Goal: Task Accomplishment & Management: Complete application form

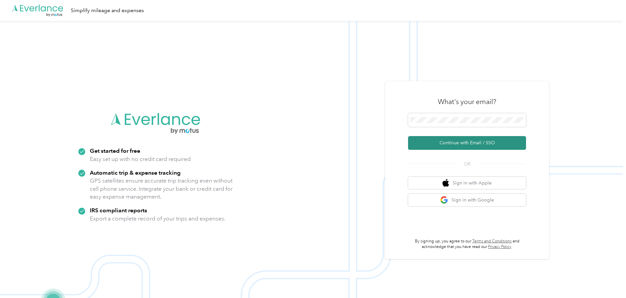
click at [495, 142] on button "Continue with Email / SSO" at bounding box center [467, 143] width 118 height 14
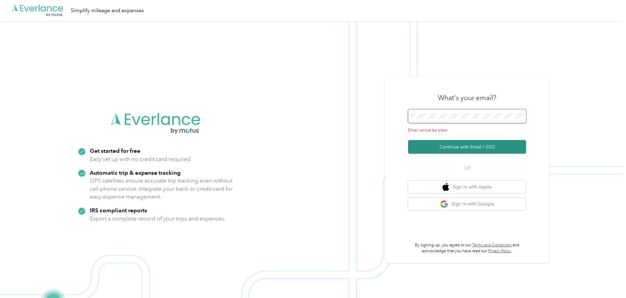
click at [479, 145] on button "Continue with Email / SSO" at bounding box center [467, 147] width 118 height 14
click at [452, 111] on span at bounding box center [467, 116] width 118 height 14
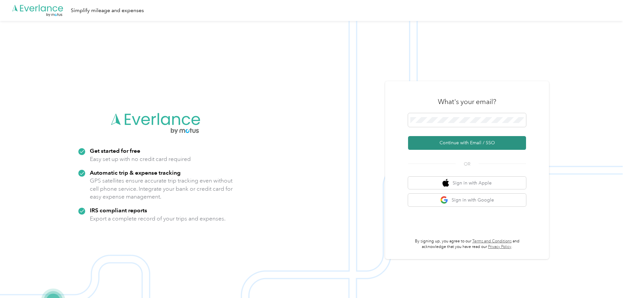
click at [463, 141] on button "Continue with Email / SSO" at bounding box center [467, 143] width 118 height 14
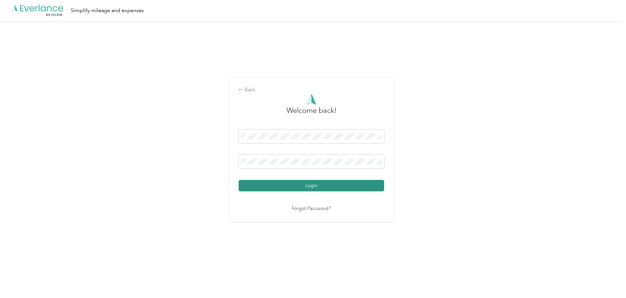
click at [335, 188] on button "Login" at bounding box center [310, 185] width 145 height 11
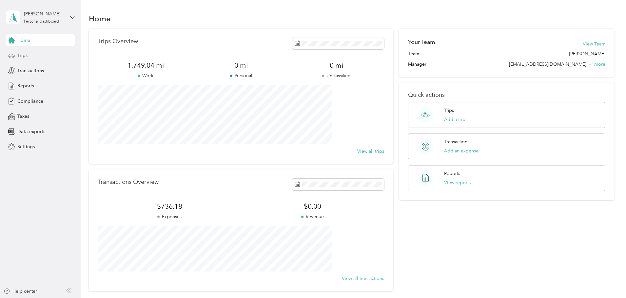
click at [25, 54] on span "Trips" at bounding box center [22, 55] width 10 height 7
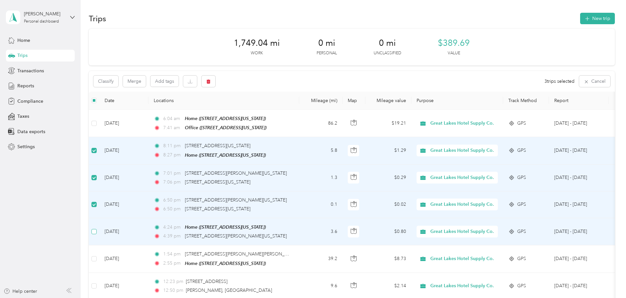
click at [97, 228] on label at bounding box center [93, 231] width 5 height 7
click at [211, 79] on span "button" at bounding box center [208, 82] width 5 height 6
click at [296, 108] on button "Yes" at bounding box center [300, 108] width 13 height 10
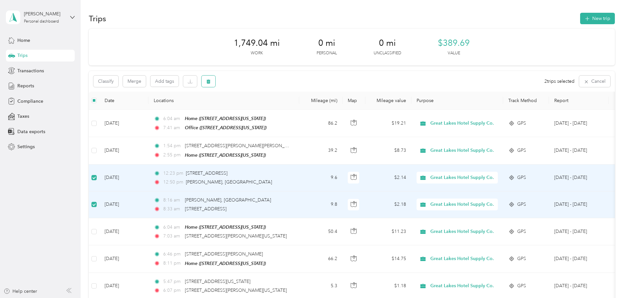
click at [211, 79] on span "button" at bounding box center [208, 82] width 5 height 6
click at [297, 109] on button "Yes" at bounding box center [300, 108] width 13 height 10
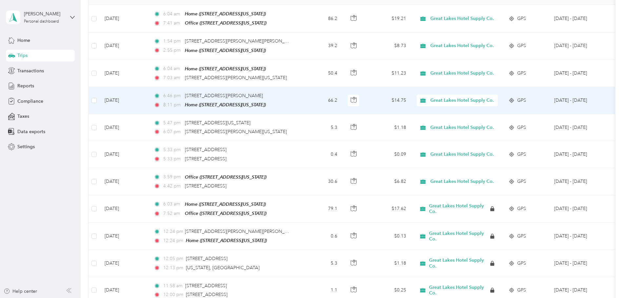
scroll to position [98, 0]
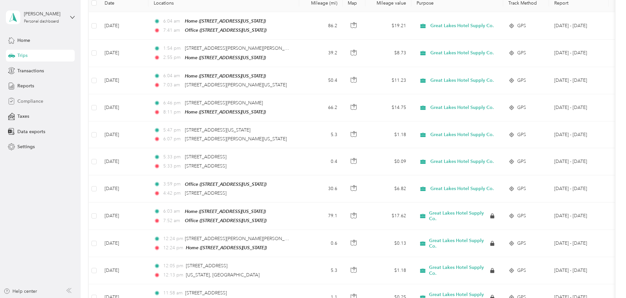
click at [34, 99] on span "Compliance" at bounding box center [30, 101] width 26 height 7
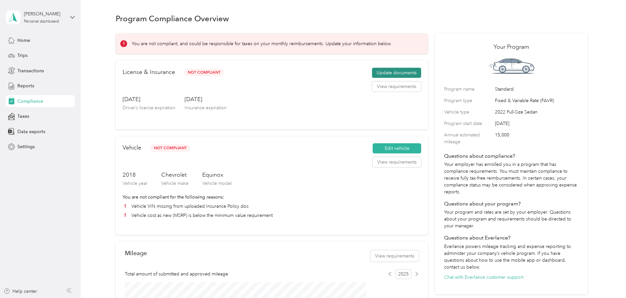
click at [388, 76] on button "Update documents" at bounding box center [396, 73] width 49 height 10
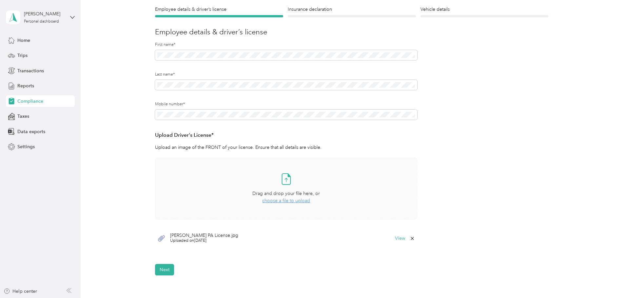
scroll to position [65, 0]
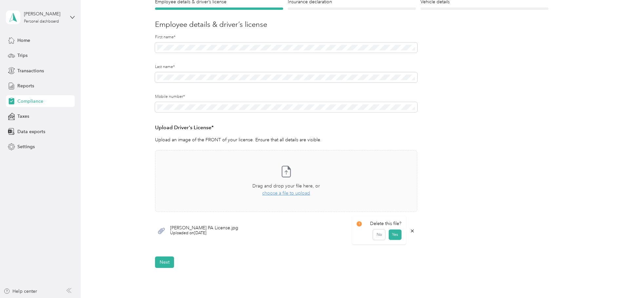
click at [411, 230] on icon at bounding box center [411, 231] width 5 height 5
click at [383, 234] on button "No" at bounding box center [379, 236] width 12 height 10
click at [281, 169] on icon at bounding box center [285, 171] width 13 height 13
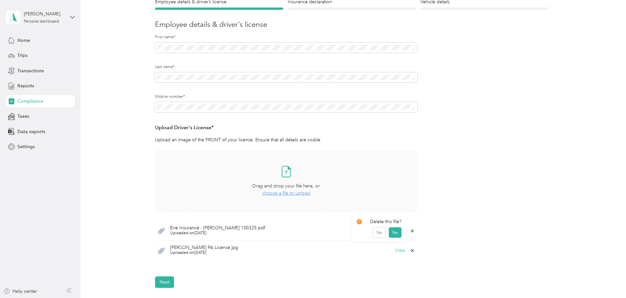
click at [411, 231] on icon at bounding box center [411, 231] width 5 height 5
click at [398, 235] on button "Yes" at bounding box center [394, 236] width 13 height 10
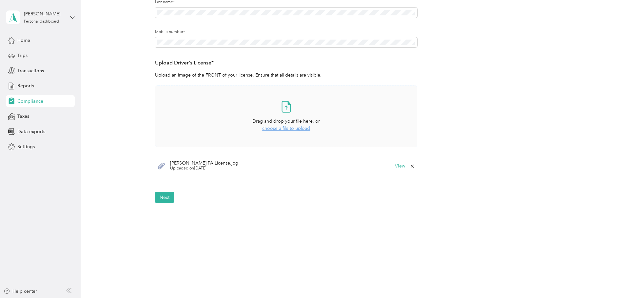
scroll to position [131, 0]
click at [159, 197] on button "Next" at bounding box center [164, 197] width 19 height 11
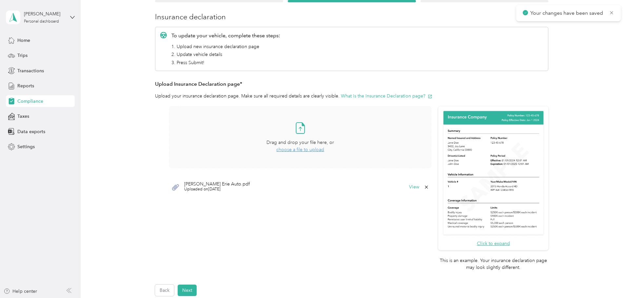
scroll to position [74, 0]
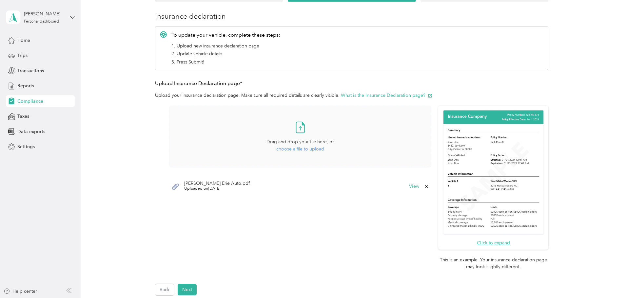
click at [298, 149] on span "choose a file to upload" at bounding box center [300, 149] width 48 height 6
click at [425, 204] on icon at bounding box center [425, 206] width 5 height 5
click at [409, 210] on button "Yes" at bounding box center [408, 211] width 13 height 10
click at [186, 287] on button "Next" at bounding box center [187, 289] width 19 height 11
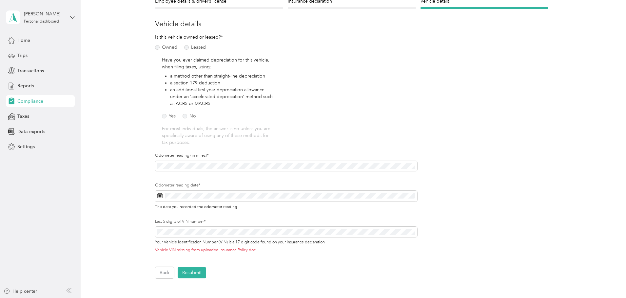
scroll to position [74, 0]
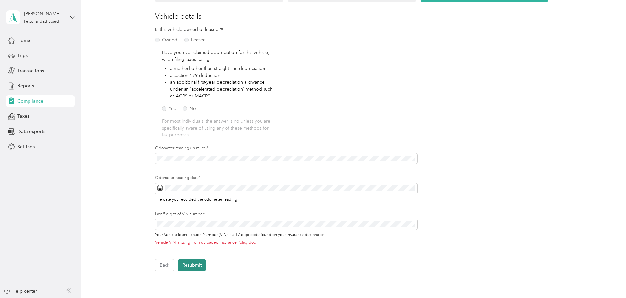
click at [192, 265] on button "Resubmit" at bounding box center [192, 265] width 28 height 11
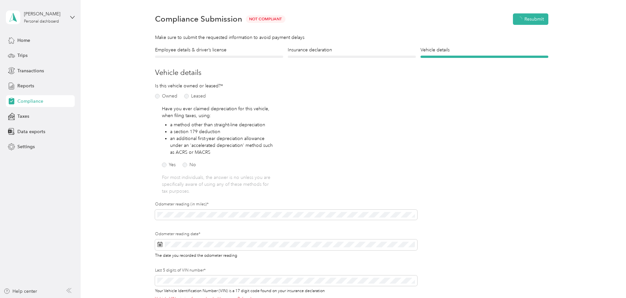
scroll to position [8, 0]
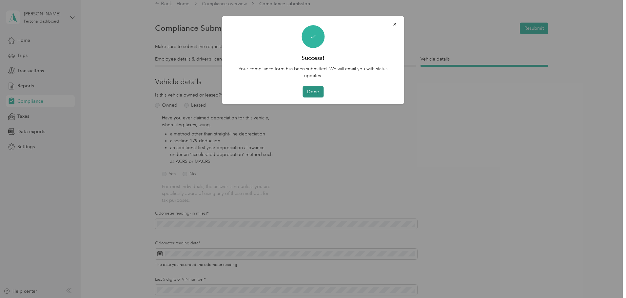
click at [311, 88] on button "Done" at bounding box center [312, 91] width 21 height 11
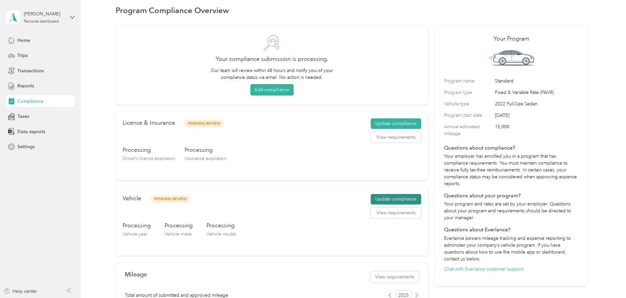
click at [382, 199] on button "Update compliance" at bounding box center [395, 199] width 50 height 10
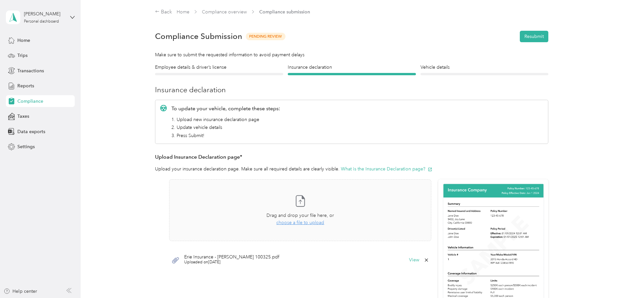
click at [28, 104] on span "Compliance" at bounding box center [30, 101] width 26 height 7
click at [30, 102] on span "Compliance" at bounding box center [30, 101] width 26 height 7
click at [30, 85] on span "Reports" at bounding box center [25, 86] width 17 height 7
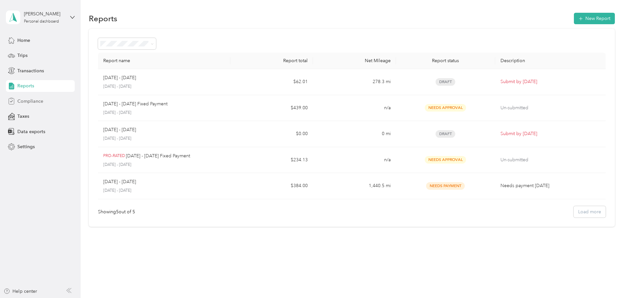
click at [29, 100] on span "Compliance" at bounding box center [30, 101] width 26 height 7
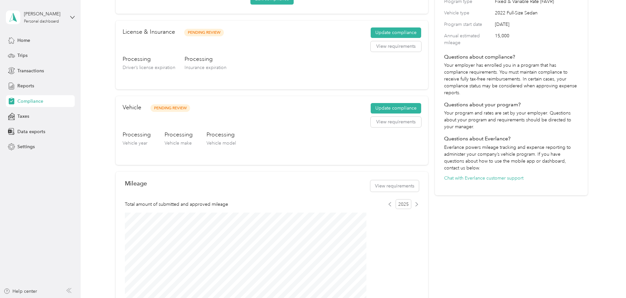
scroll to position [65, 0]
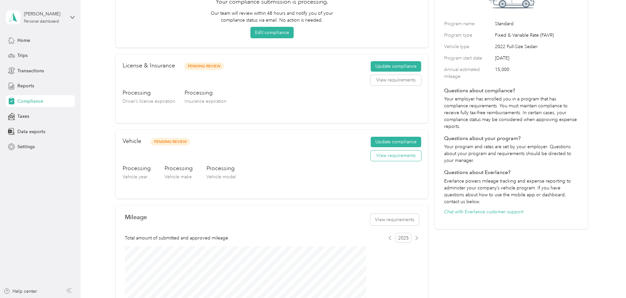
click at [391, 156] on button "View requirements" at bounding box center [395, 156] width 50 height 10
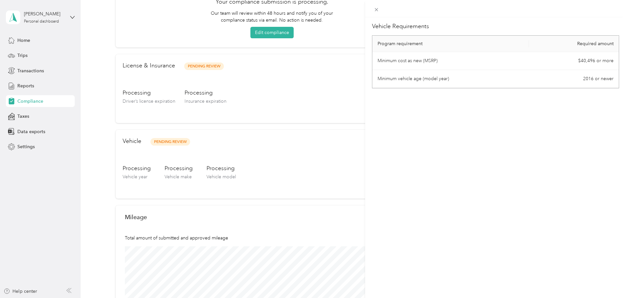
click at [25, 84] on div "Vehicle Requirements Program requirement Required amount Minimum cost as new (M…" at bounding box center [313, 149] width 626 height 298
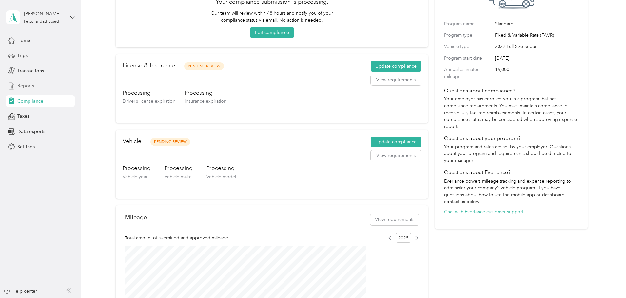
click at [28, 88] on span "Reports" at bounding box center [25, 86] width 17 height 7
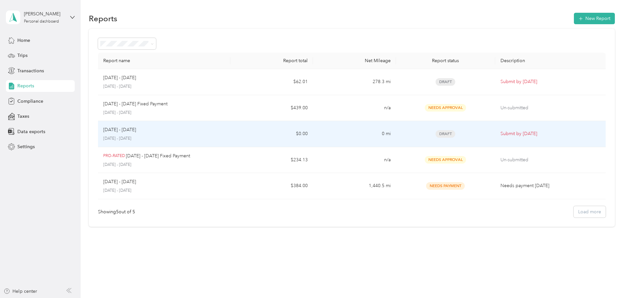
click at [519, 138] on td "Submit by [DATE]" at bounding box center [550, 134] width 110 height 26
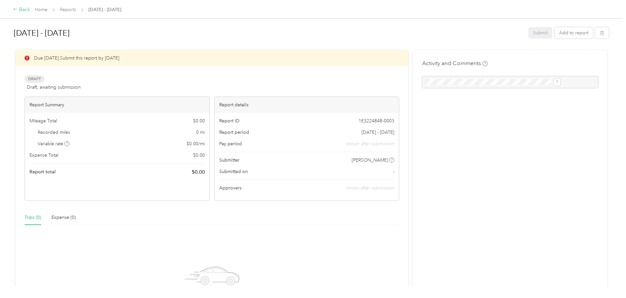
click at [30, 11] on div "Back" at bounding box center [21, 10] width 17 height 8
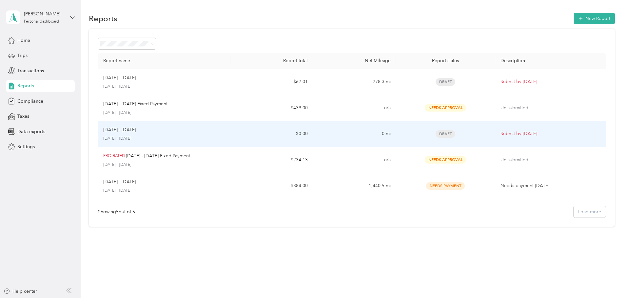
click at [295, 136] on td "$0.00" at bounding box center [271, 134] width 83 height 26
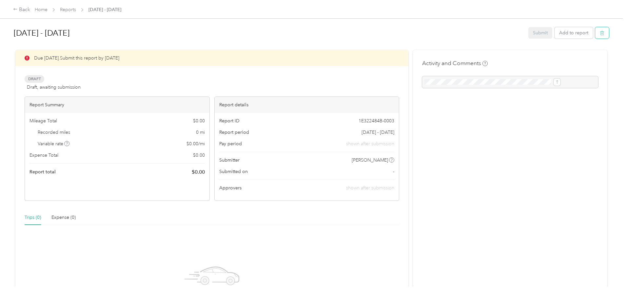
click at [599, 33] on icon "button" at bounding box center [601, 33] width 5 height 5
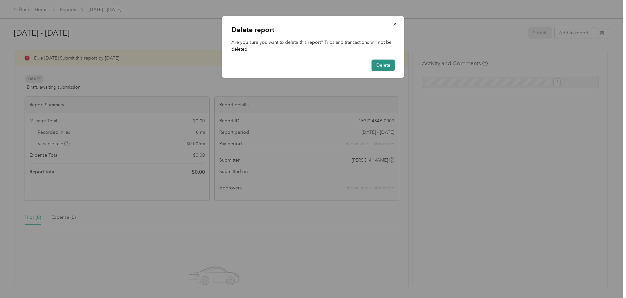
click at [384, 63] on button "Delete" at bounding box center [382, 65] width 23 height 11
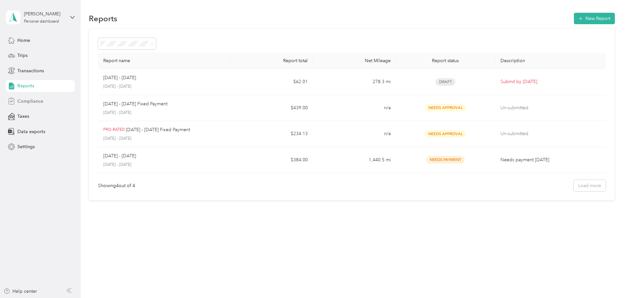
click at [26, 101] on span "Compliance" at bounding box center [30, 101] width 26 height 7
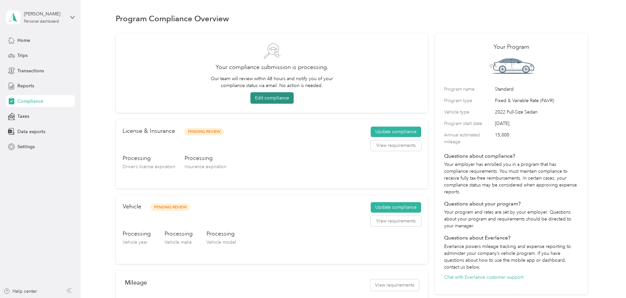
click at [277, 95] on button "Edit compliance" at bounding box center [271, 97] width 43 height 11
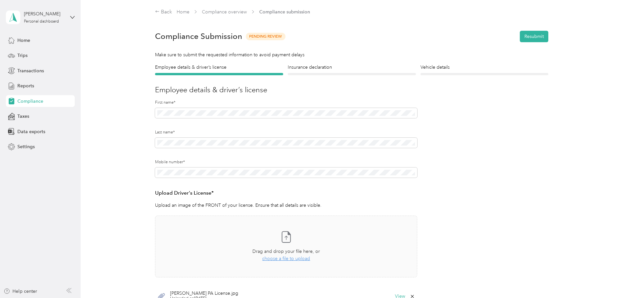
click at [316, 73] on div at bounding box center [352, 74] width 128 height 2
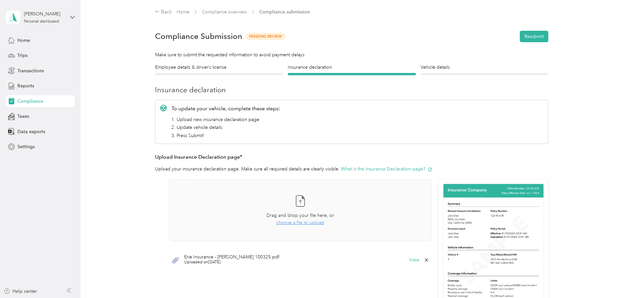
click at [441, 74] on div at bounding box center [484, 74] width 128 height 2
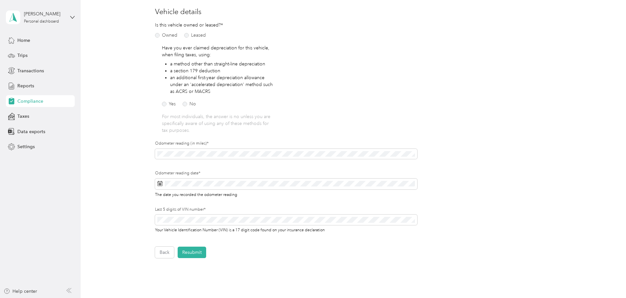
scroll to position [98, 0]
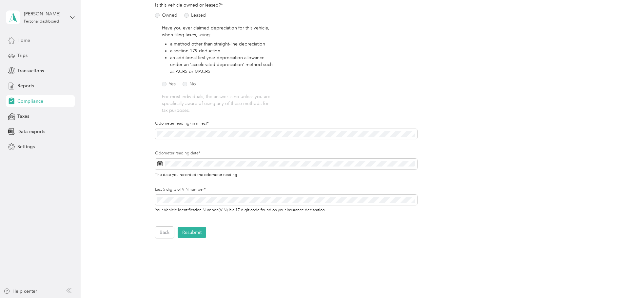
click at [15, 39] on icon at bounding box center [11, 40] width 7 height 7
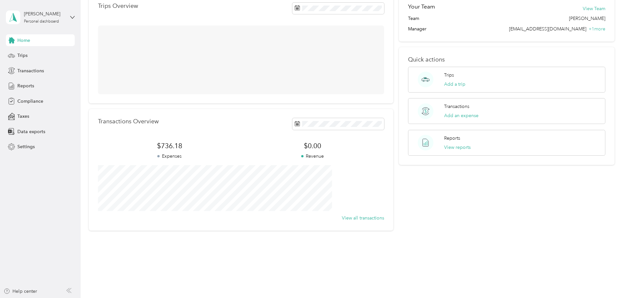
scroll to position [61, 0]
